Goal: Unclear

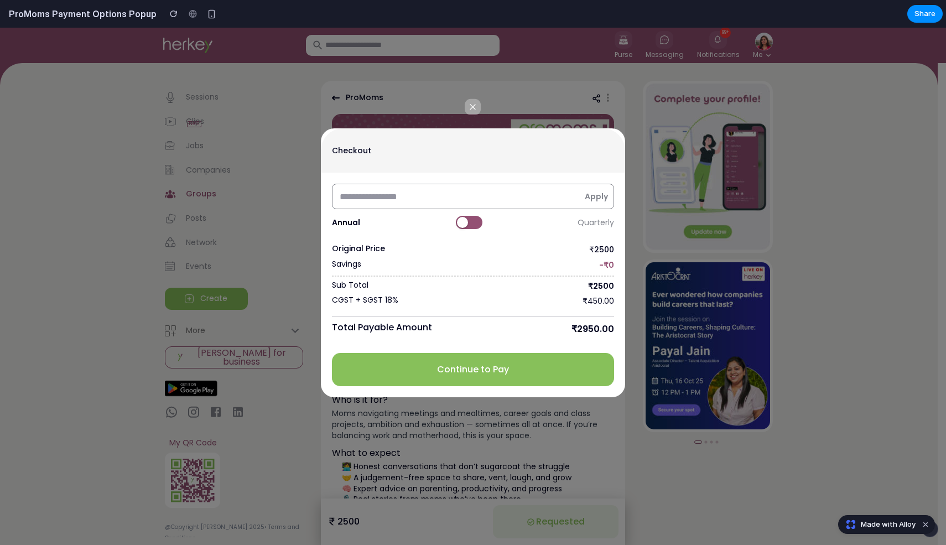
click at [469, 220] on button at bounding box center [469, 222] width 27 height 13
click at [469, 220] on button at bounding box center [467, 222] width 27 height 13
click at [469, 220] on button at bounding box center [469, 222] width 27 height 13
click at [469, 220] on button at bounding box center [467, 222] width 27 height 13
click at [469, 220] on button at bounding box center [469, 222] width 27 height 13
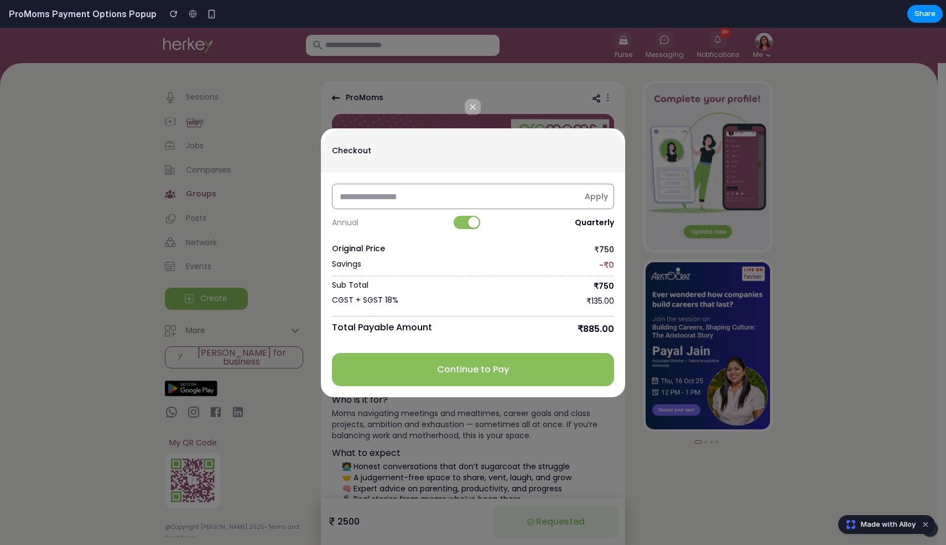
click at [469, 220] on button at bounding box center [467, 222] width 27 height 13
click at [469, 220] on button at bounding box center [469, 222] width 27 height 13
click at [469, 220] on button at bounding box center [467, 222] width 27 height 13
click at [469, 220] on button at bounding box center [469, 222] width 27 height 13
click at [469, 220] on button at bounding box center [467, 222] width 27 height 13
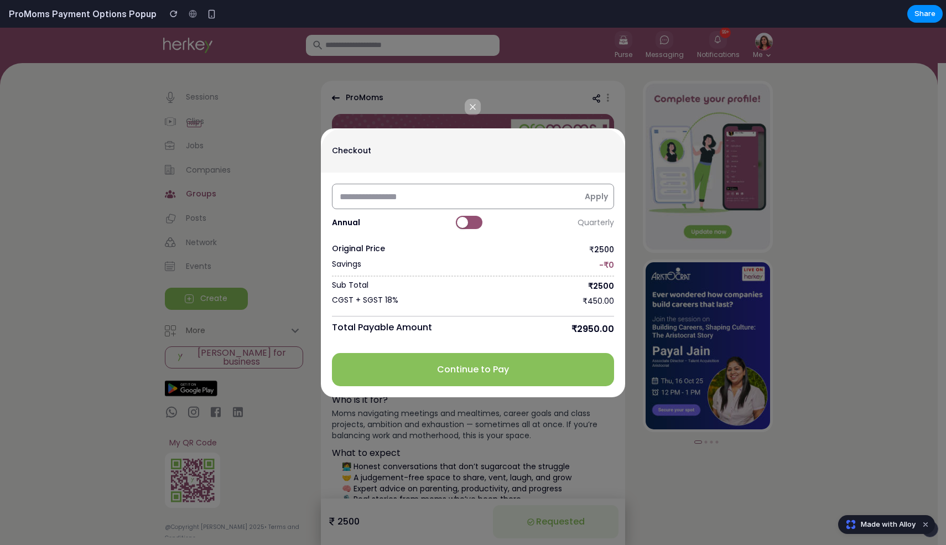
click at [469, 220] on button at bounding box center [469, 222] width 27 height 13
click at [469, 220] on button at bounding box center [467, 222] width 27 height 13
click at [469, 220] on button at bounding box center [469, 222] width 27 height 13
click at [472, 110] on rect "button" at bounding box center [473, 107] width 16 height 16
click at [464, 225] on button at bounding box center [467, 222] width 27 height 13
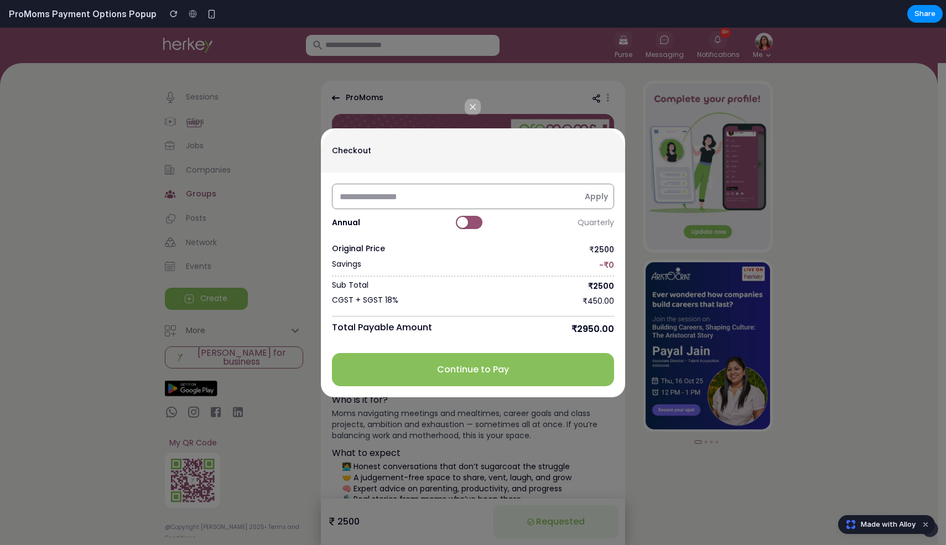
click at [464, 225] on div at bounding box center [462, 222] width 11 height 11
click at [464, 225] on button at bounding box center [467, 222] width 27 height 13
click at [464, 225] on div at bounding box center [462, 222] width 11 height 11
click at [464, 225] on button at bounding box center [467, 222] width 27 height 13
click at [464, 225] on div at bounding box center [462, 222] width 11 height 11
